Goal: Find specific page/section: Find specific page/section

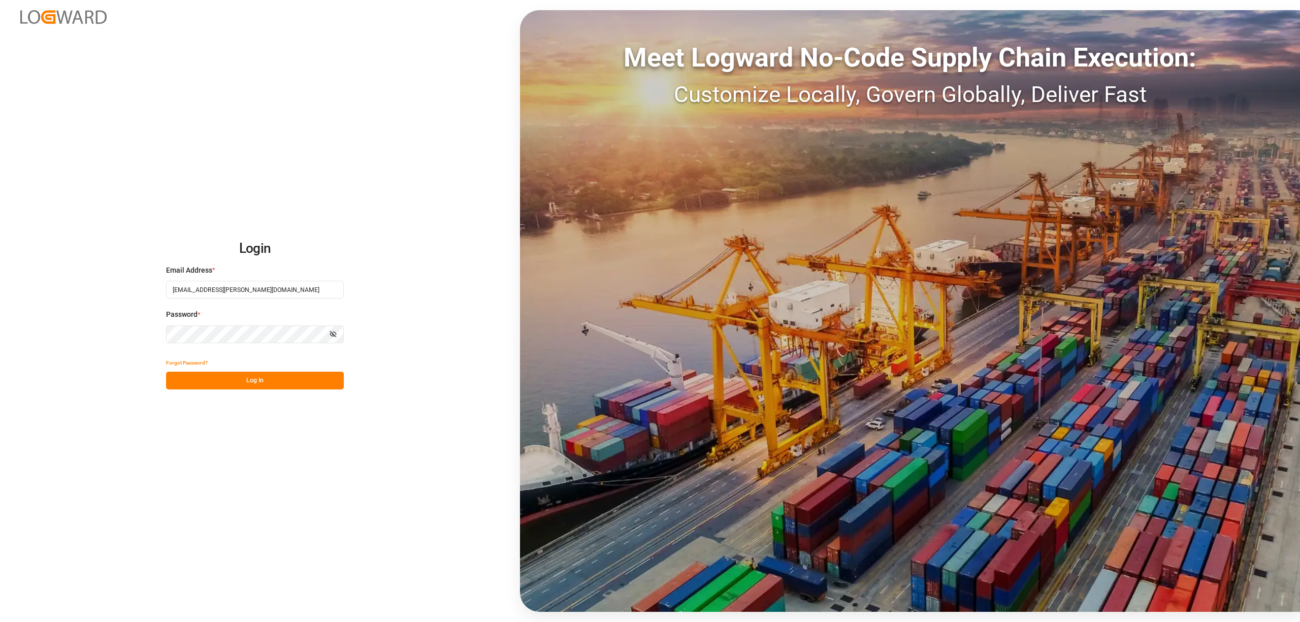
click at [261, 369] on div "Forgot Password?" at bounding box center [255, 363] width 178 height 18
click at [267, 378] on button "Log In" at bounding box center [255, 381] width 178 height 18
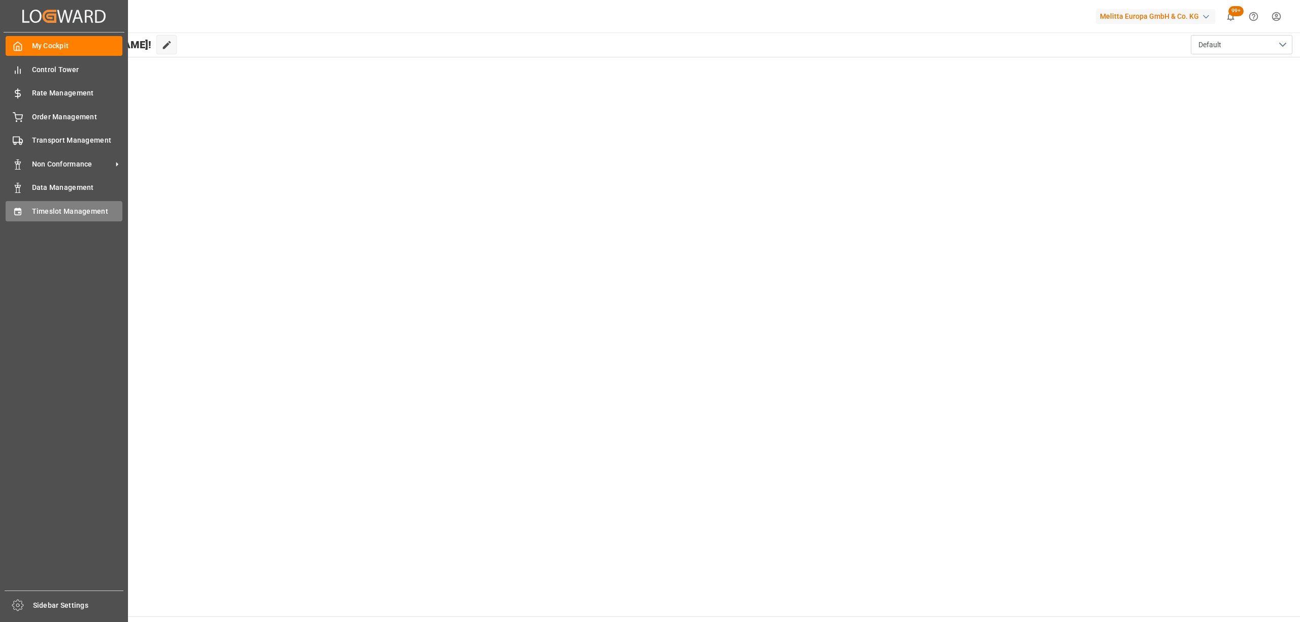
click at [13, 210] on icon at bounding box center [18, 212] width 10 height 10
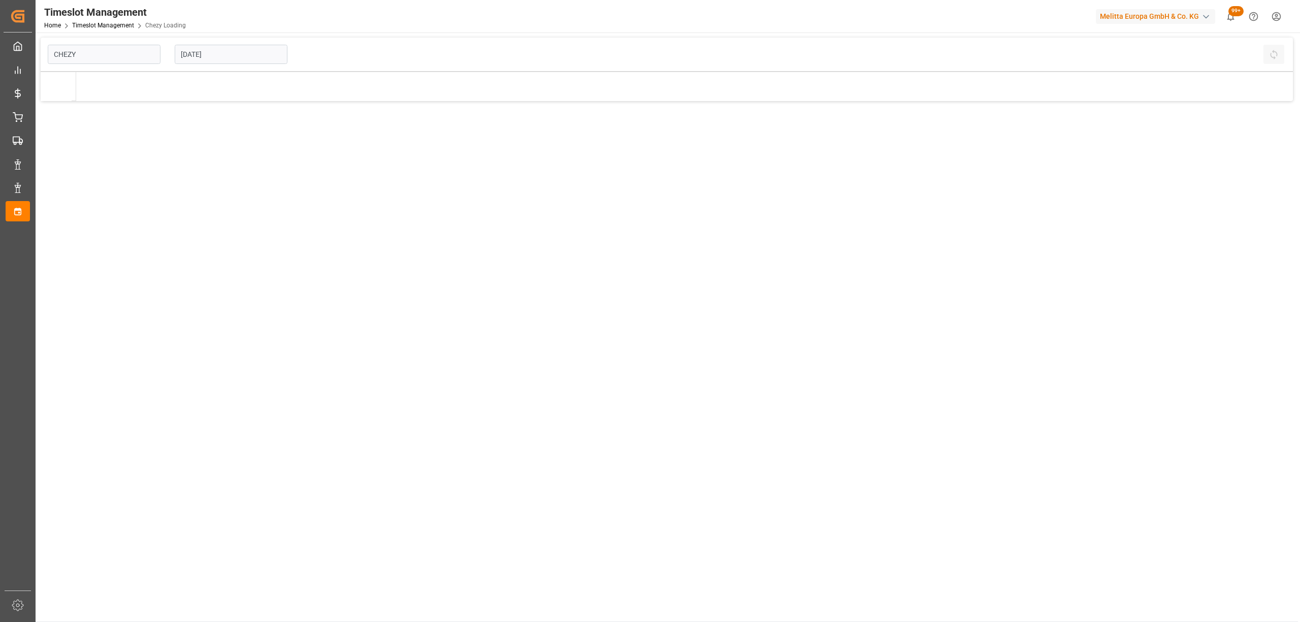
type input "Chezy Loading"
